Goal: Task Accomplishment & Management: Complete application form

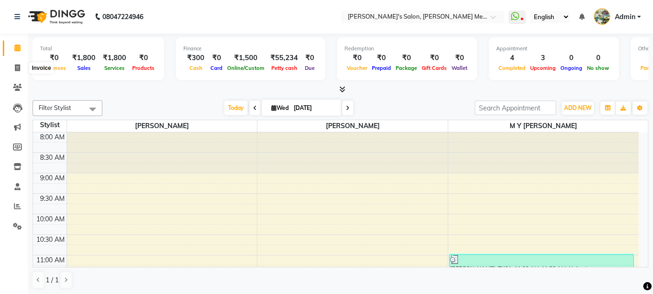
scroll to position [323, 0]
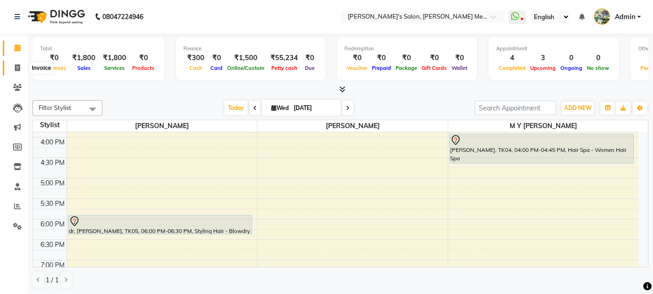
drag, startPoint x: 0, startPoint y: 0, endPoint x: 15, endPoint y: 69, distance: 70.9
click at [15, 69] on icon at bounding box center [17, 67] width 5 height 7
select select "service"
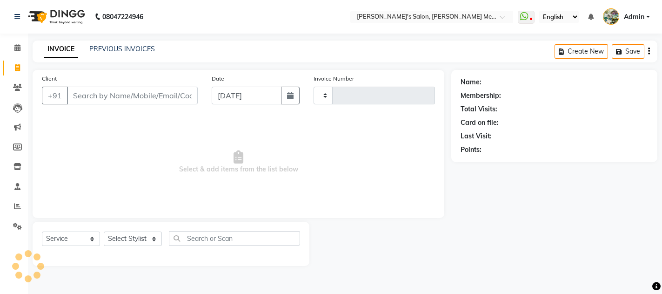
type input "0563"
select select "582"
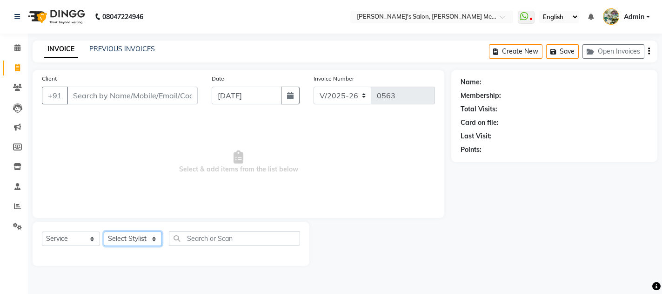
click at [121, 235] on select "Select Stylist" at bounding box center [133, 238] width 58 height 14
select select "7817"
click at [104, 231] on select "Select Stylist [PERSON_NAME] m y [PERSON_NAME]" at bounding box center [133, 238] width 58 height 14
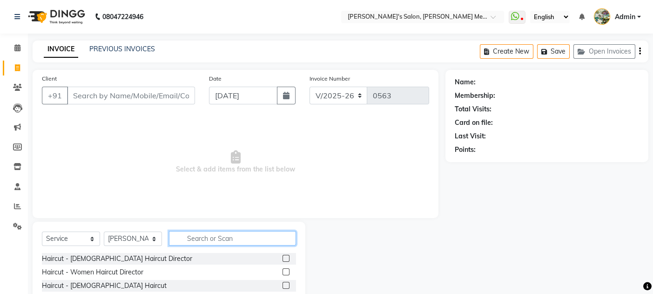
click at [199, 234] on input "text" at bounding box center [232, 238] width 127 height 14
type input "hand"
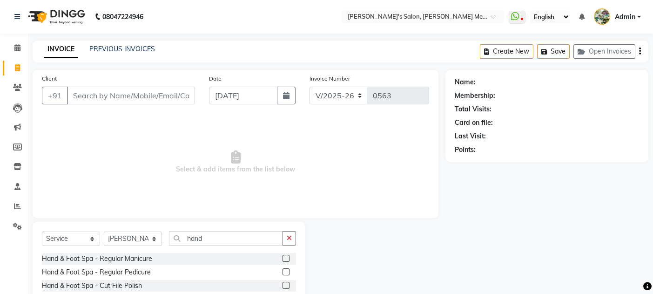
click at [283, 271] on label at bounding box center [286, 271] width 7 height 7
click at [283, 271] on input "checkbox" at bounding box center [286, 272] width 6 height 6
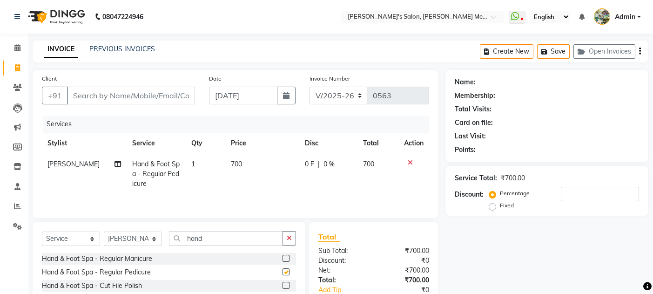
checkbox input "false"
click at [283, 261] on label at bounding box center [286, 258] width 7 height 7
click at [283, 261] on input "checkbox" at bounding box center [286, 259] width 6 height 6
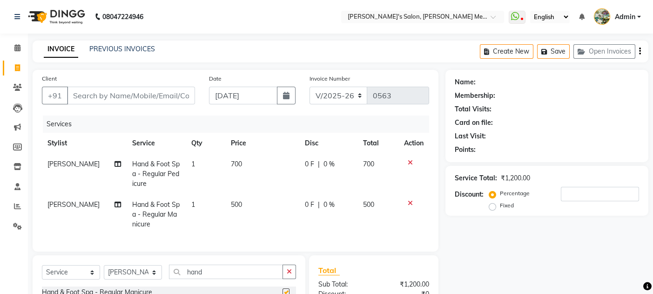
checkbox input "false"
click at [231, 203] on span "500" at bounding box center [236, 204] width 11 height 8
select select "7817"
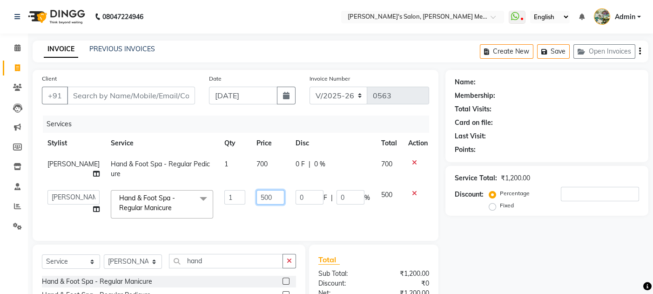
click at [256, 196] on input "500" at bounding box center [270, 197] width 28 height 14
type input "600"
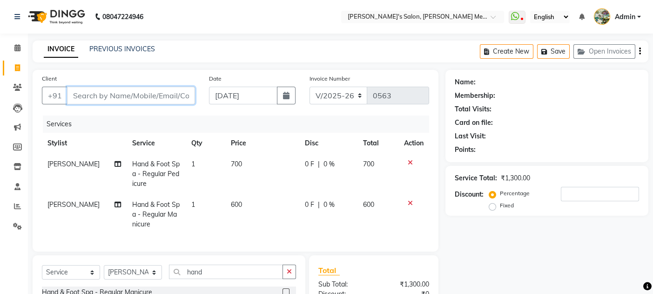
click at [76, 96] on input "Client" at bounding box center [131, 96] width 128 height 18
click at [76, 94] on input "Client" at bounding box center [131, 96] width 128 height 18
type input "8"
type input "0"
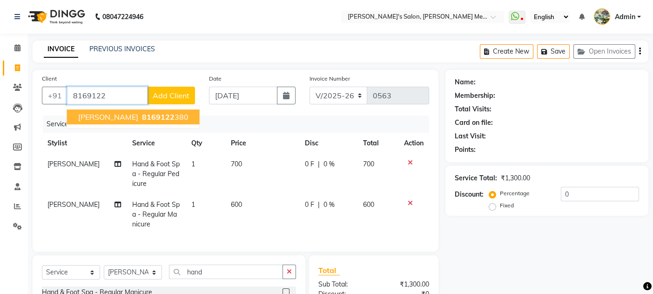
click at [110, 116] on span "[PERSON_NAME]" at bounding box center [108, 116] width 60 height 9
type input "8169122380"
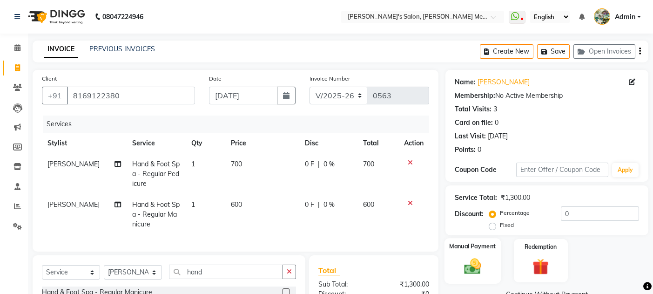
click at [490, 262] on div "Manual Payment" at bounding box center [472, 261] width 56 height 46
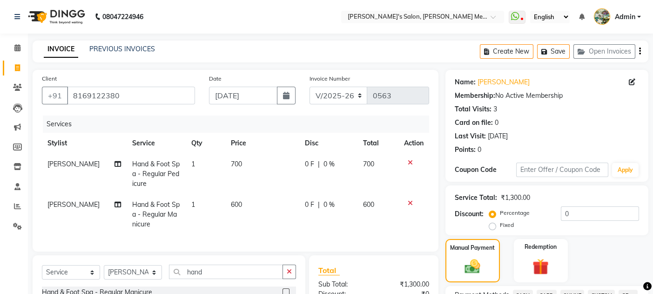
scroll to position [256, 0]
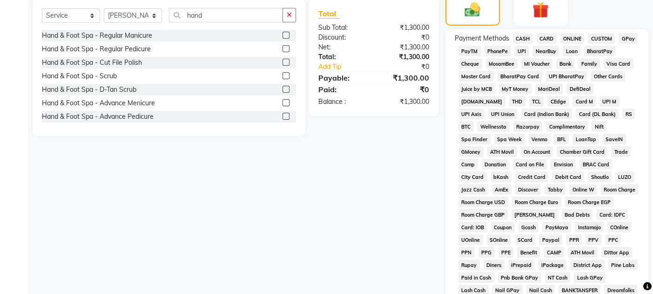
click at [627, 38] on span "GPay" at bounding box center [628, 38] width 19 height 11
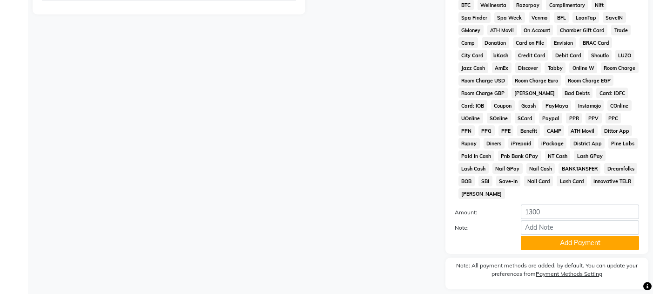
scroll to position [381, 0]
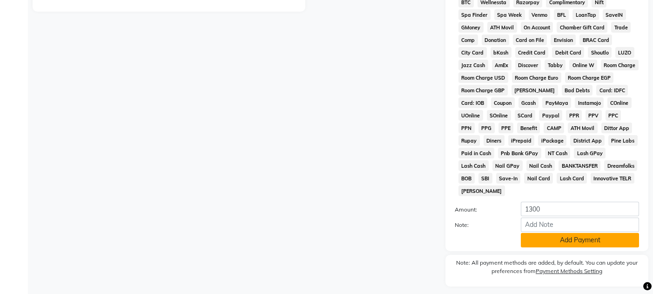
click at [574, 233] on button "Add Payment" at bounding box center [580, 240] width 118 height 14
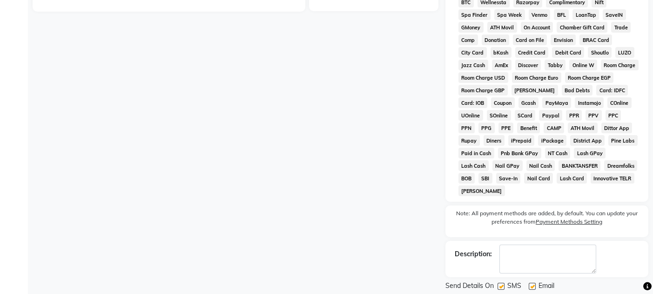
click at [533, 283] on label at bounding box center [532, 286] width 7 height 7
click at [533, 283] on input "checkbox" at bounding box center [532, 286] width 6 height 6
checkbox input "false"
click at [500, 283] on label at bounding box center [501, 286] width 7 height 7
click at [500, 283] on input "checkbox" at bounding box center [501, 286] width 6 height 6
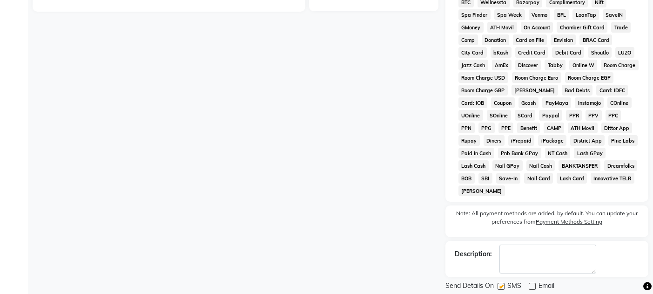
checkbox input "false"
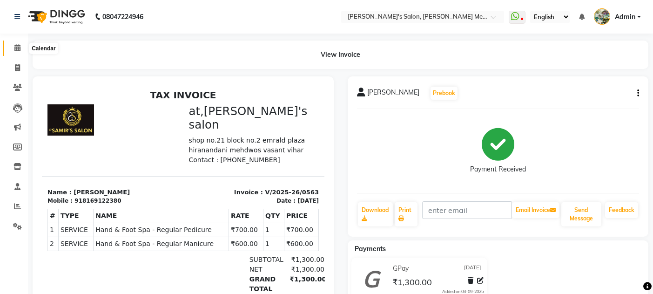
click at [17, 46] on icon at bounding box center [17, 47] width 6 height 7
